Goal: Transaction & Acquisition: Purchase product/service

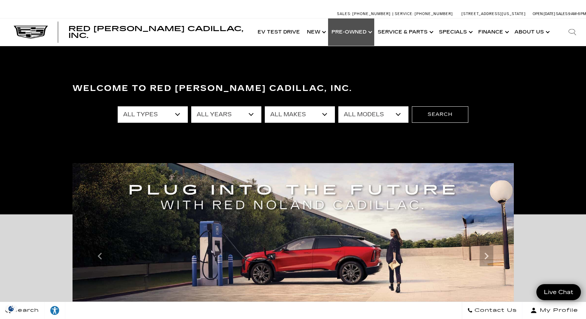
click at [347, 33] on link "Show Pre-Owned" at bounding box center [351, 31] width 46 height 27
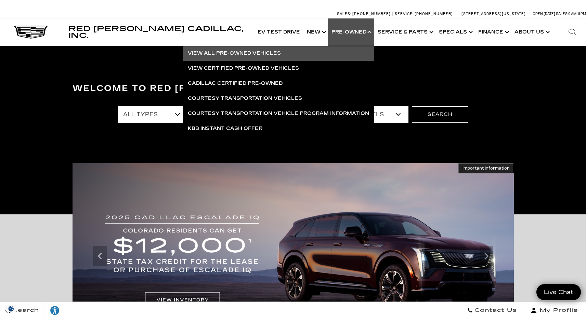
click at [260, 51] on link "View All Pre-Owned Vehicles" at bounding box center [279, 53] width 192 height 15
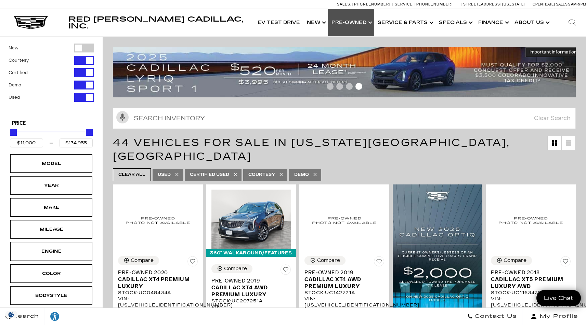
click at [356, 21] on link "Show Pre-Owned" at bounding box center [351, 22] width 46 height 27
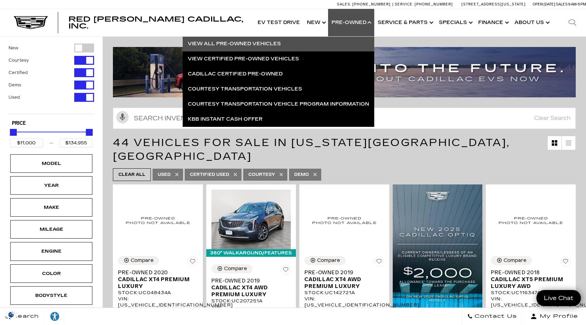
click at [355, 21] on link "Show Pre-Owned" at bounding box center [351, 22] width 46 height 27
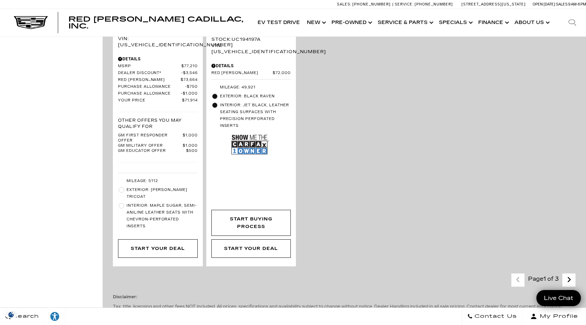
scroll to position [1654, 0]
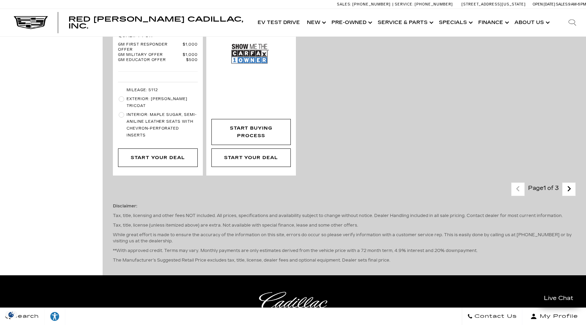
click at [577, 183] on link "Next - Page" at bounding box center [569, 189] width 15 height 12
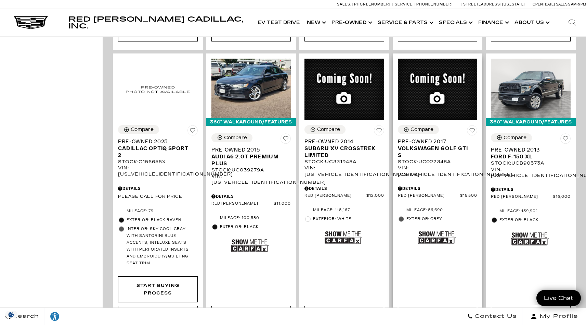
scroll to position [434, 0]
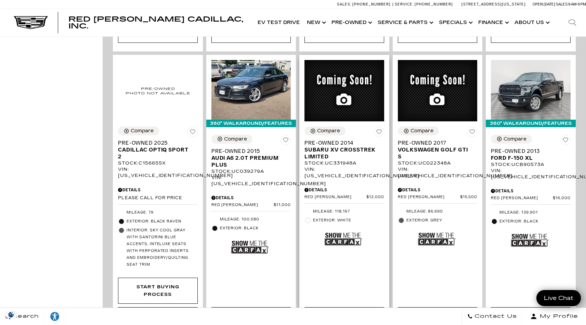
click at [320, 139] on span "Pre-Owned 2014" at bounding box center [342, 142] width 75 height 7
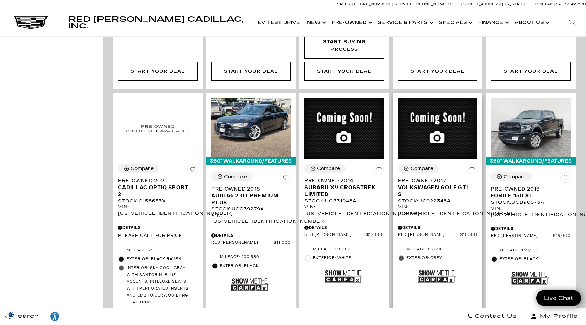
click at [432, 177] on span "Pre-Owned 2017" at bounding box center [435, 180] width 75 height 7
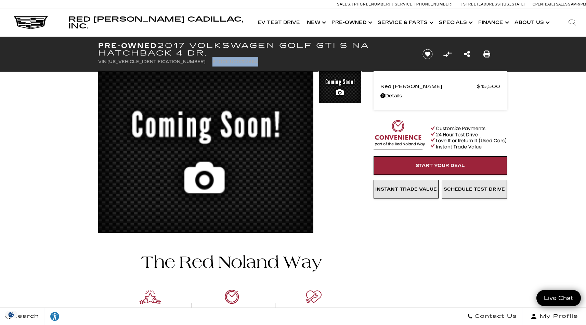
drag, startPoint x: 217, startPoint y: 62, endPoint x: 170, endPoint y: 63, distance: 46.9
click at [170, 63] on ul "VIN: 3VW5T7AU9HM022348 Stock: UC022348A" at bounding box center [254, 62] width 313 height 10
copy li "Stock: UC022348A"
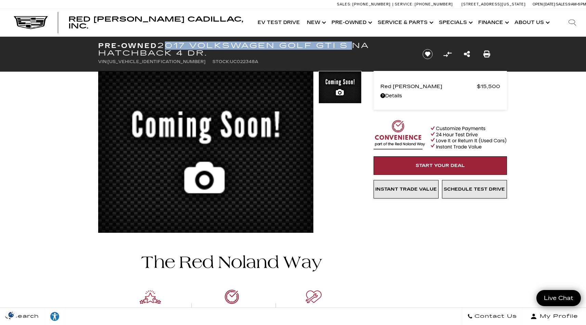
drag, startPoint x: 163, startPoint y: 46, endPoint x: 349, endPoint y: 45, distance: 185.9
click at [349, 45] on h1 "Pre-Owned 2017 Volkswagen Golf GTI S NA Hatchback 4 Dr." at bounding box center [254, 49] width 313 height 15
copy h1 "2017 Volkswagen Golf GTI S"
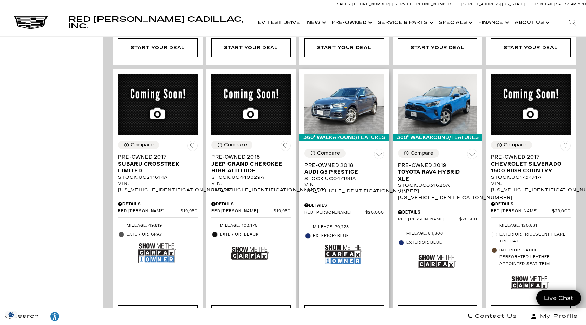
scroll to position [708, 0]
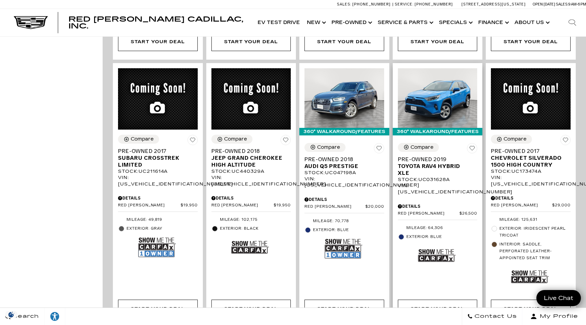
click at [438, 163] on span "Toyota RAV4 Hybrid XLE" at bounding box center [435, 170] width 75 height 14
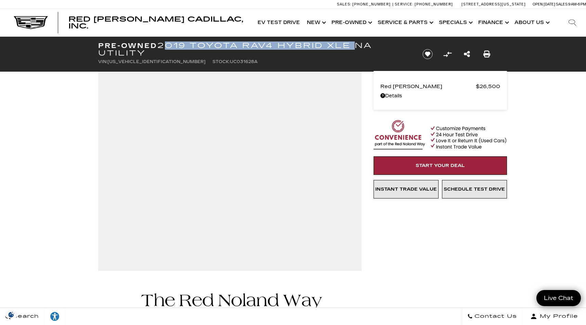
drag, startPoint x: 163, startPoint y: 46, endPoint x: 350, endPoint y: 44, distance: 187.3
click at [350, 44] on h1 "Pre-Owned 2019 Toyota RAV4 Hybrid XLE NA Utility" at bounding box center [254, 49] width 313 height 15
copy h1 "2019 Toyota RAV4 Hybrid XLE"
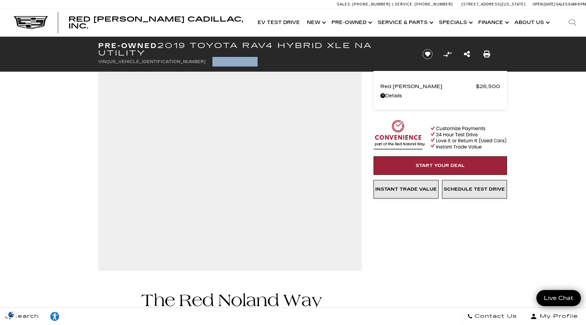
drag, startPoint x: 170, startPoint y: 62, endPoint x: 218, endPoint y: 60, distance: 48.0
click at [218, 60] on ul "VIN: [US_VEHICLE_IDENTIFICATION_NUMBER] Stock: UC031628A" at bounding box center [254, 62] width 313 height 10
copy li "Stock: UC031628A"
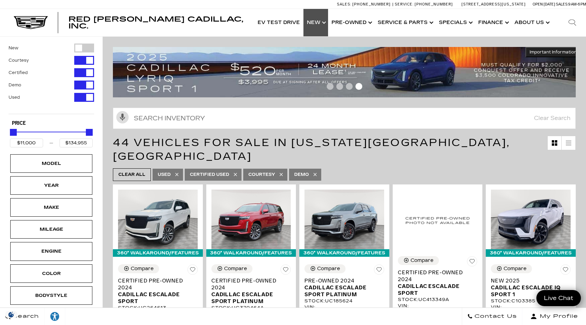
click at [322, 21] on link "Show New" at bounding box center [316, 22] width 25 height 27
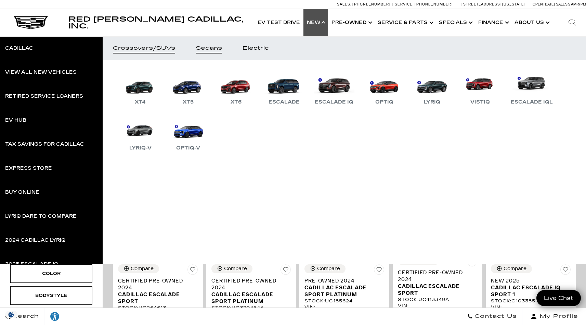
click at [216, 48] on div "Sedans" at bounding box center [209, 48] width 26 height 5
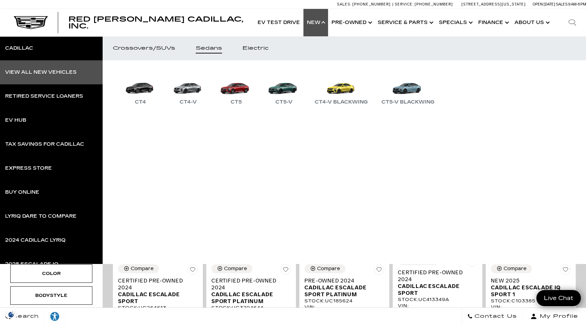
click at [39, 73] on div "View All New Vehicles" at bounding box center [41, 72] width 72 height 5
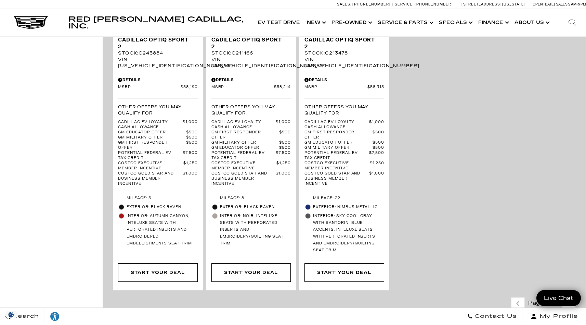
scroll to position [1655, 0]
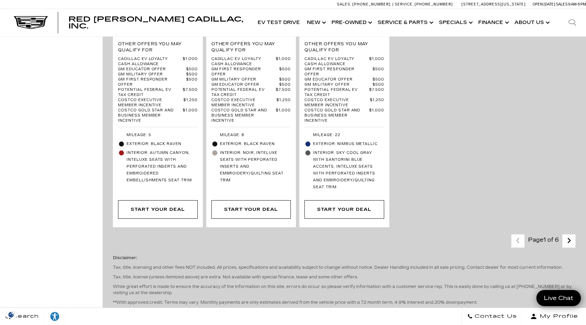
click at [572, 235] on icon "next page" at bounding box center [569, 240] width 4 height 11
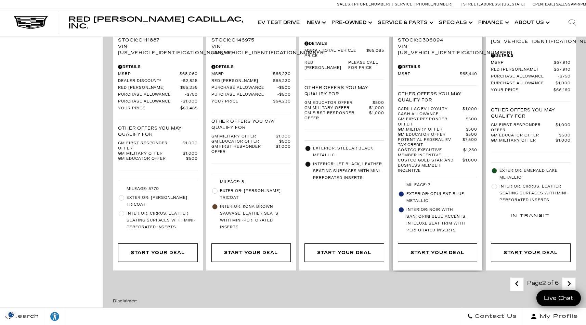
scroll to position [1334, 0]
click at [572, 277] on icon "next page" at bounding box center [569, 282] width 4 height 11
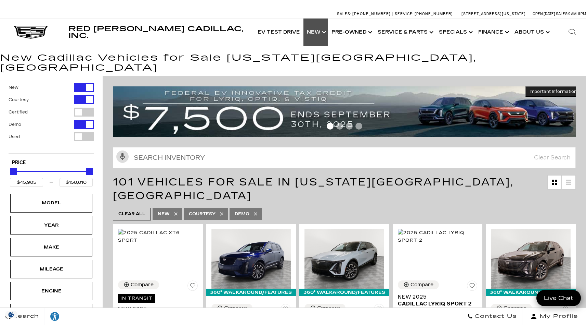
click at [320, 34] on link "Show New" at bounding box center [316, 31] width 25 height 27
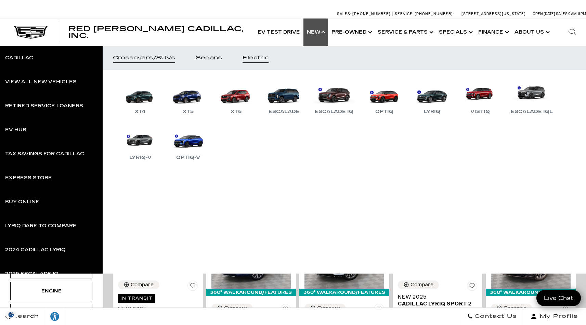
click at [267, 59] on div "Electric" at bounding box center [256, 57] width 26 height 5
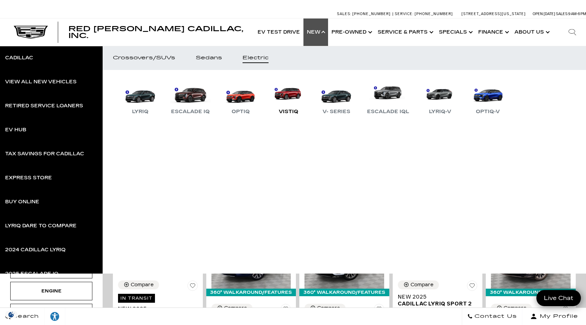
click at [286, 94] on link "VISTIQ" at bounding box center [288, 98] width 41 height 36
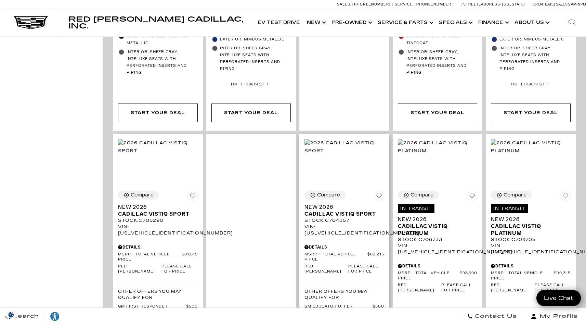
scroll to position [842, 0]
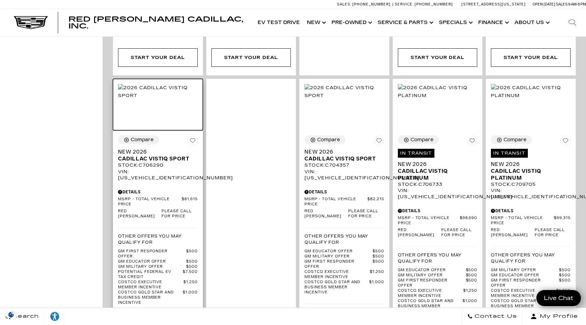
click at [169, 96] on img at bounding box center [158, 91] width 80 height 15
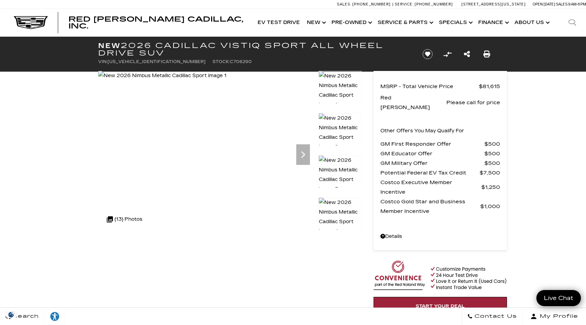
drag, startPoint x: 126, startPoint y: 45, endPoint x: 173, endPoint y: 54, distance: 47.9
click at [173, 54] on h1 "New 2026 Cadillac VISTIQ Sport All Wheel Drive SUV" at bounding box center [254, 49] width 313 height 15
click at [127, 47] on h1 "New 2026 Cadillac VISTIQ Sport All Wheel Drive SUV" at bounding box center [254, 49] width 313 height 15
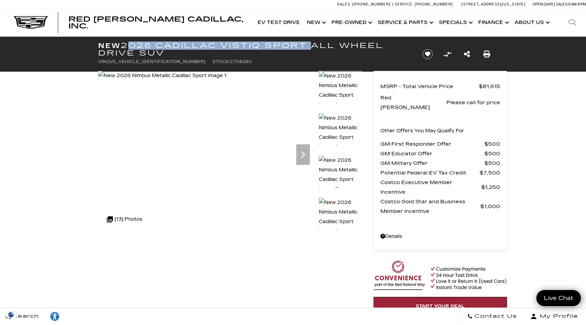
drag, startPoint x: 124, startPoint y: 45, endPoint x: 311, endPoint y: 48, distance: 187.0
click at [311, 48] on h1 "New 2026 Cadillac VISTIQ Sport All Wheel Drive SUV" at bounding box center [254, 49] width 313 height 15
copy h1 "2026 Cadillac VISTIQ Sport"
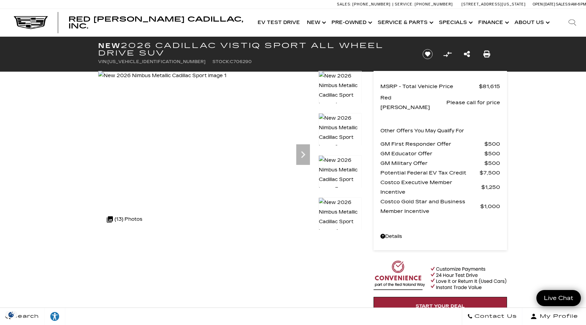
click at [213, 61] on span "Stock:" at bounding box center [221, 61] width 17 height 5
drag, startPoint x: 168, startPoint y: 61, endPoint x: 204, endPoint y: 59, distance: 36.0
click at [213, 59] on li "Stock: C706290" at bounding box center [232, 62] width 39 height 10
click at [351, 21] on link "Show Pre-Owned" at bounding box center [351, 22] width 46 height 27
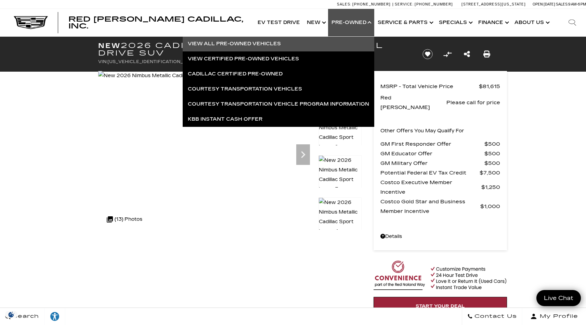
click at [265, 42] on link "View All Pre-Owned Vehicles" at bounding box center [279, 43] width 192 height 15
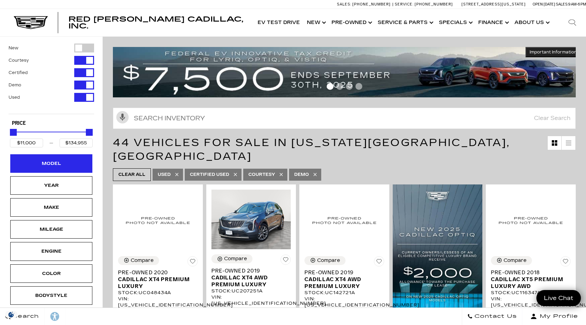
scroll to position [1, 0]
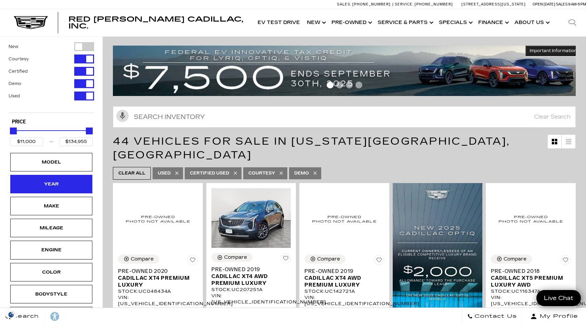
click at [50, 180] on div "Year" at bounding box center [51, 184] width 34 height 8
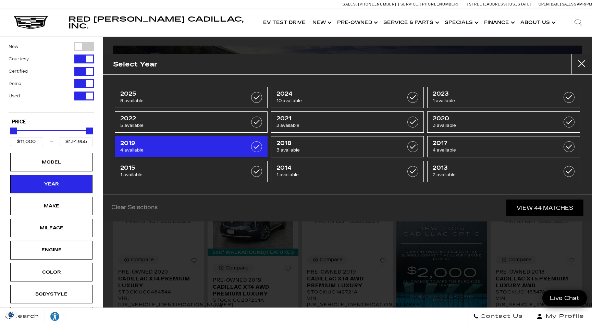
click at [172, 147] on span "4 available" at bounding box center [180, 150] width 121 height 7
type input "$24,500"
type input "$34,000"
checkbox input "true"
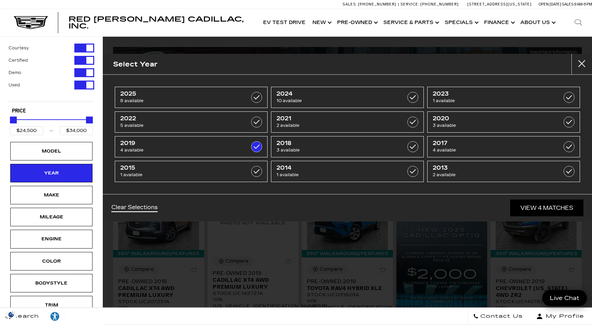
click at [547, 209] on link "View 4 Matches" at bounding box center [546, 207] width 73 height 17
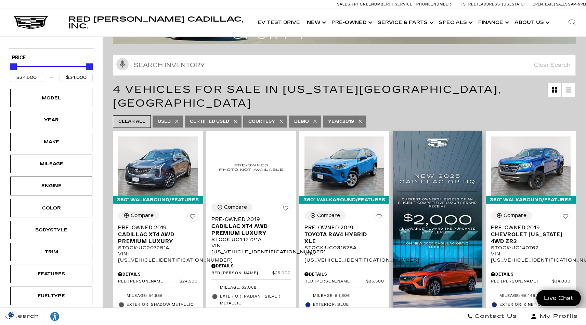
scroll to position [111, 0]
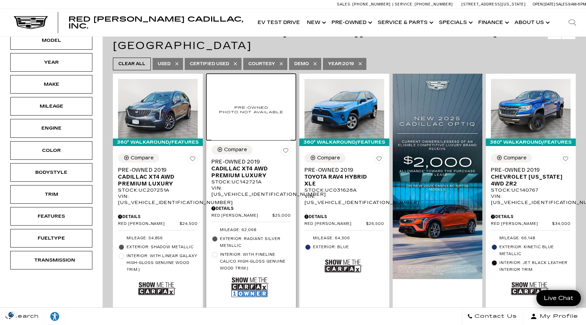
click at [255, 89] on img at bounding box center [252, 109] width 80 height 61
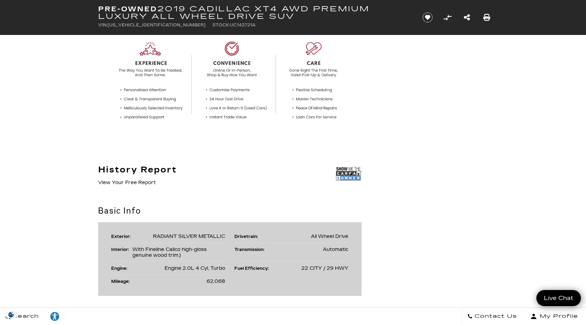
scroll to position [375, 0]
